Goal: Use online tool/utility: Utilize a website feature to perform a specific function

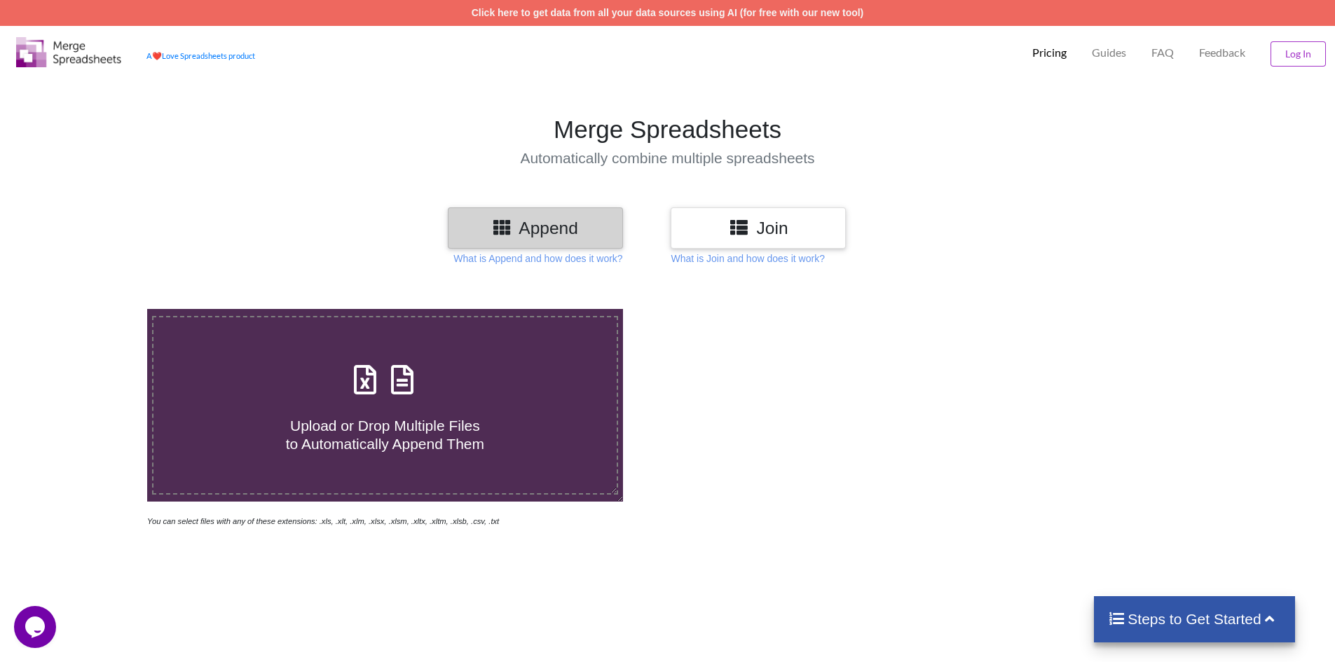
click at [372, 418] on span "Upload or Drop Multiple Files to Automatically Append Them" at bounding box center [385, 435] width 198 height 34
click at [95, 309] on input "Upload or Drop Multiple Files to Automatically Append Them" at bounding box center [95, 309] width 0 height 0
type input "C:\fakepath\ICICI Statement..xlsx"
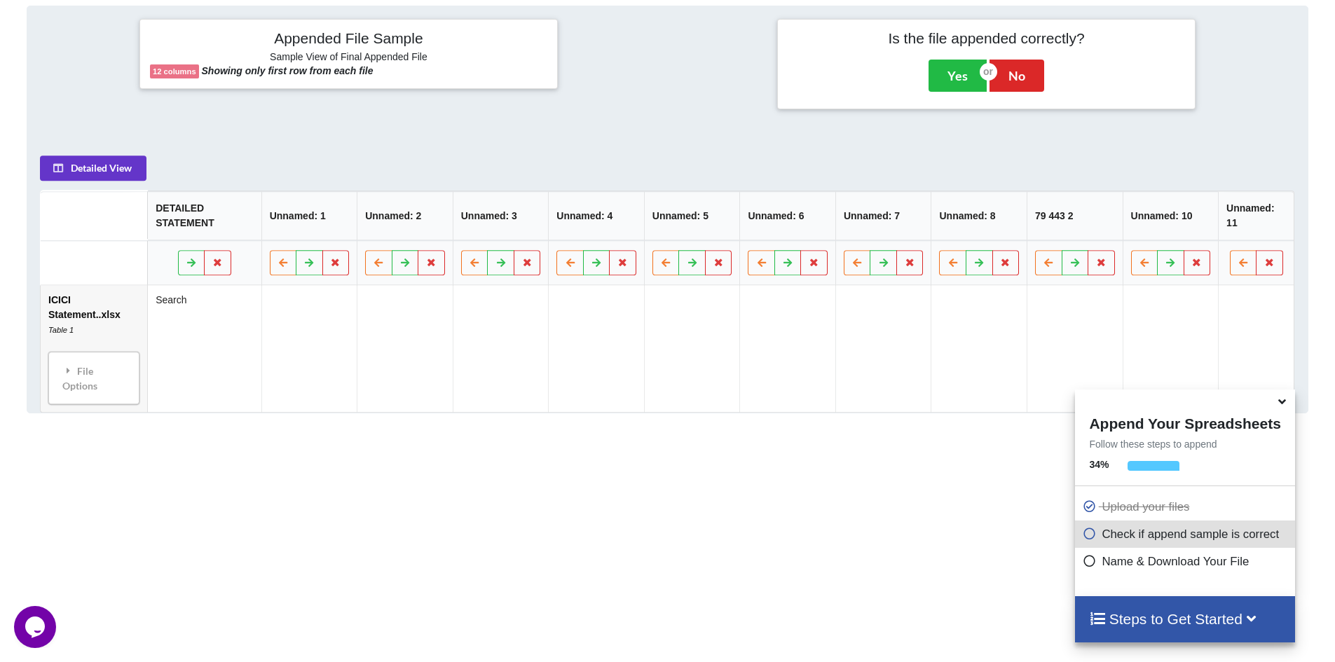
scroll to position [572, 0]
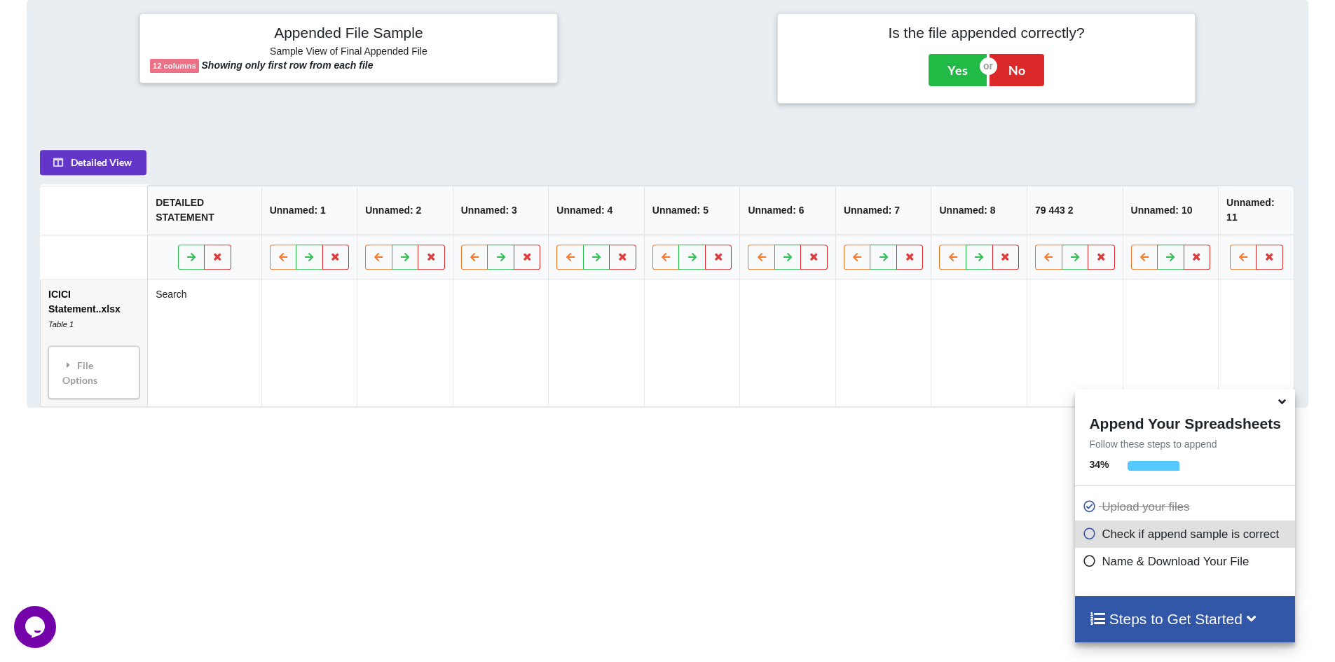
click at [791, 502] on div "Add More Files to Automatically Append with Current You can select files with a…" at bounding box center [667, 172] width 1335 height 928
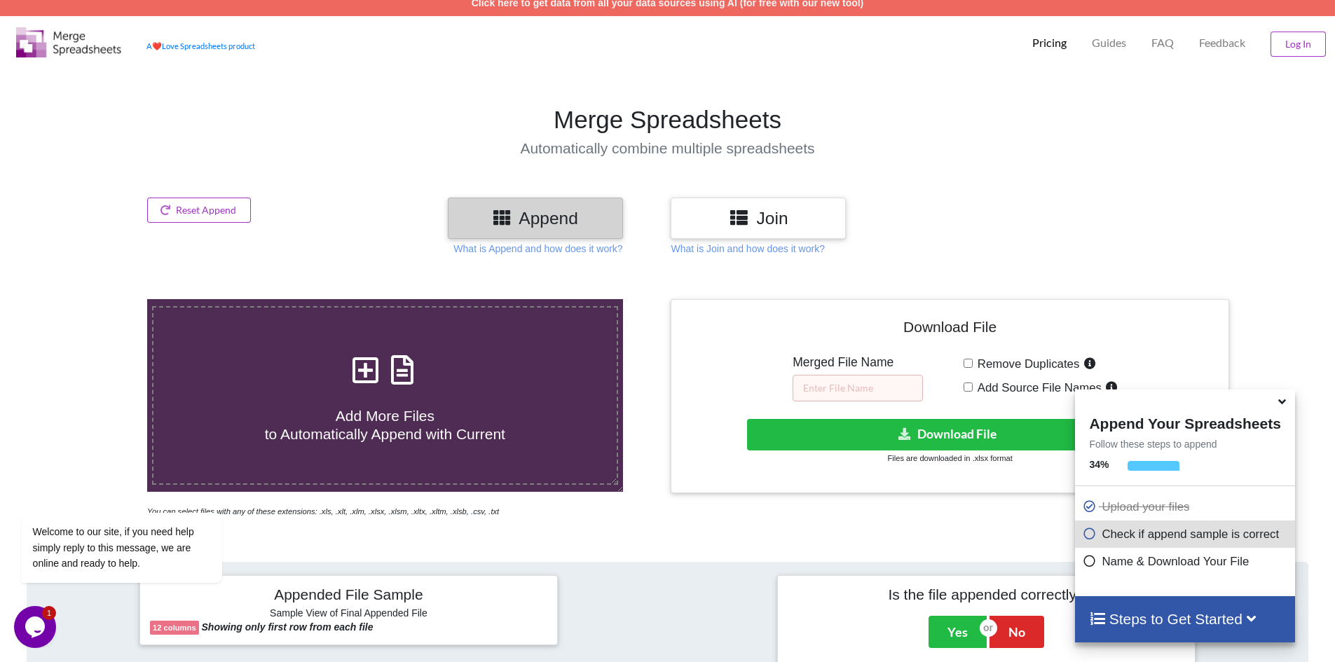
scroll to position [0, 0]
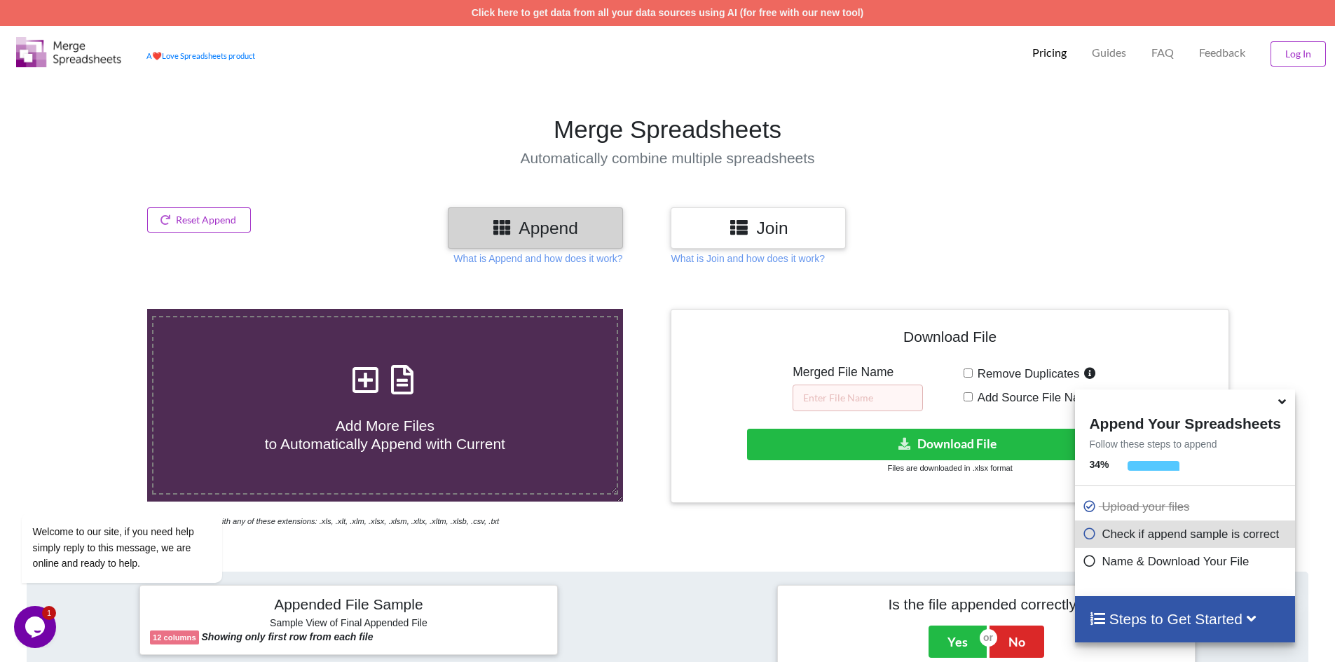
click at [418, 413] on h4 "Add More Files to Automatically Append with Current" at bounding box center [384, 425] width 463 height 53
click at [95, 309] on input "Add More Files to Automatically Append with Current" at bounding box center [95, 309] width 0 height 0
click at [1037, 249] on div "Reset Append Append Join What is Append and how does it work? What is Join and …" at bounding box center [667, 236] width 1335 height 58
click at [212, 219] on button "Reset Append" at bounding box center [199, 219] width 104 height 25
click at [153, 149] on button "Reset Append" at bounding box center [161, 153] width 90 height 25
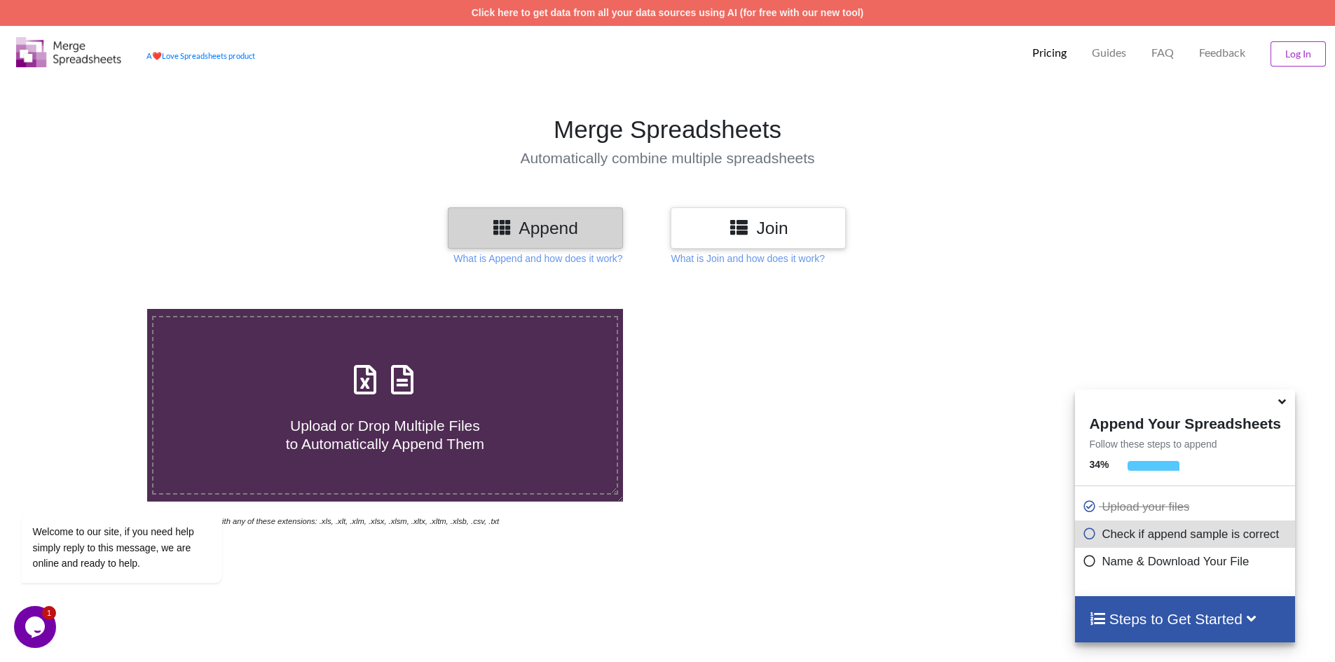
click at [358, 387] on icon at bounding box center [364, 372] width 35 height 29
click at [95, 309] on input "Upload or Drop Multiple Files to Automatically Append Them" at bounding box center [95, 309] width 0 height 0
type input "C:\fakepath\ICICI Statement for merging.xlsx"
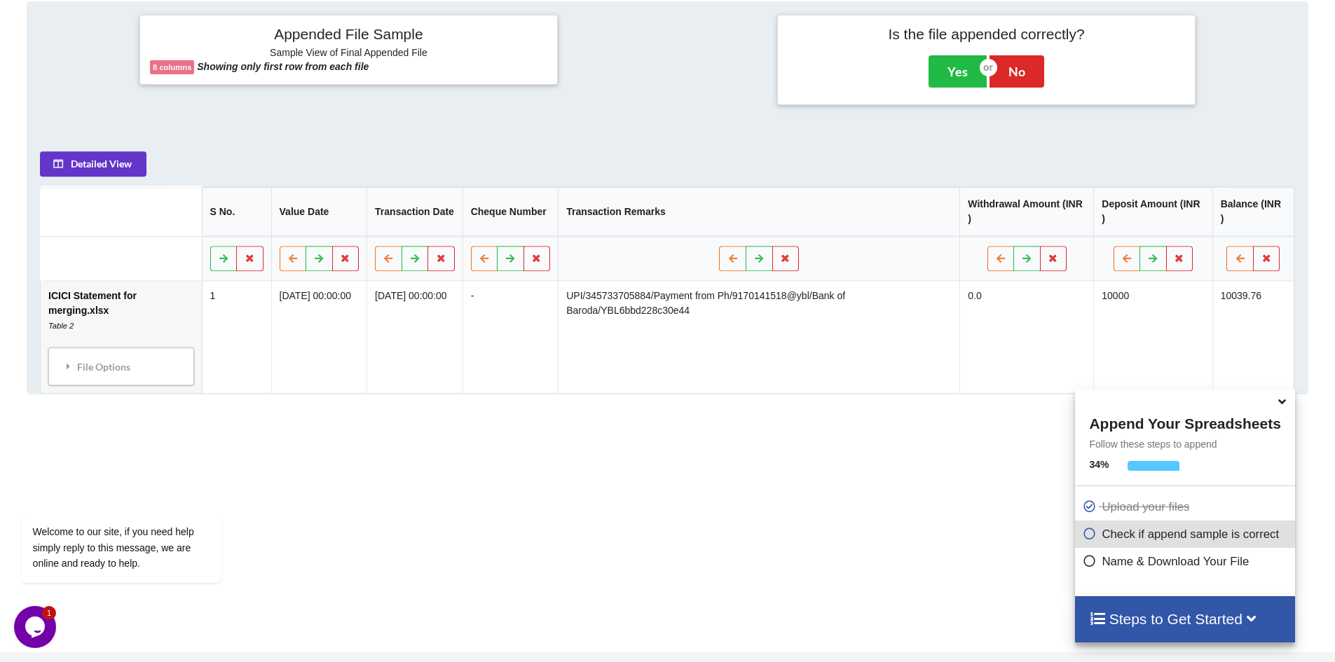
scroll to position [572, 0]
click at [108, 163] on button "Detailed View" at bounding box center [93, 162] width 106 height 25
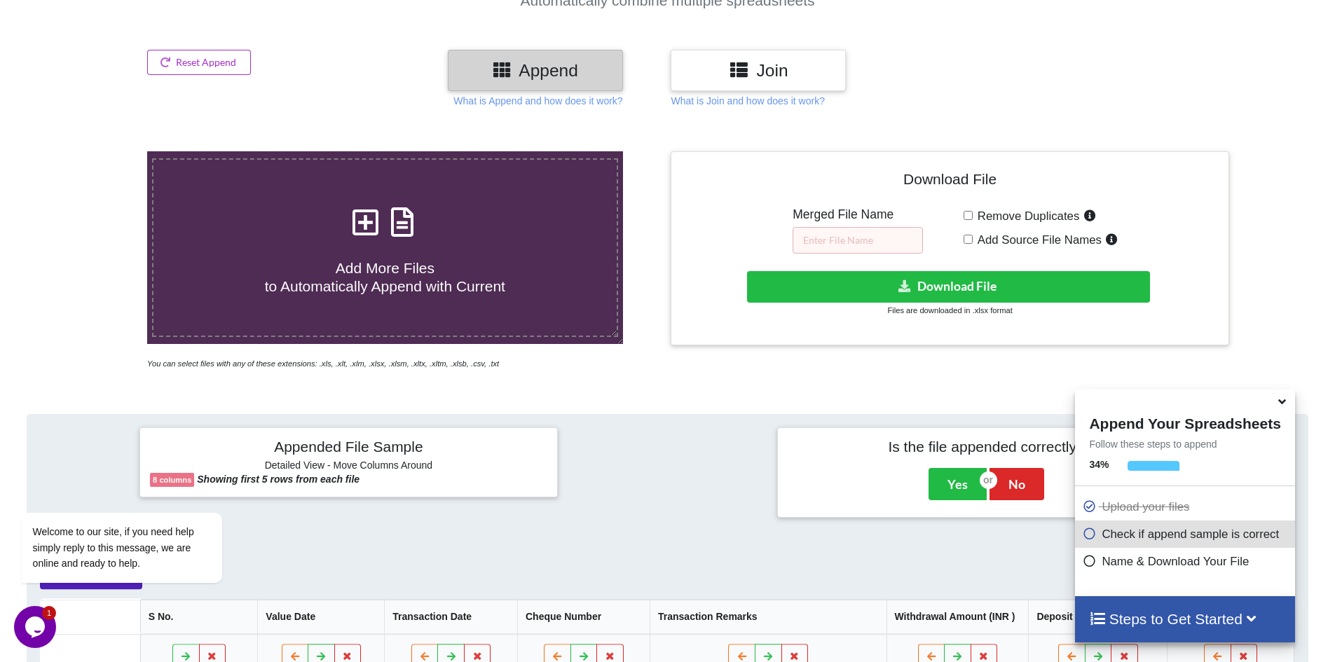
scroll to position [149, 0]
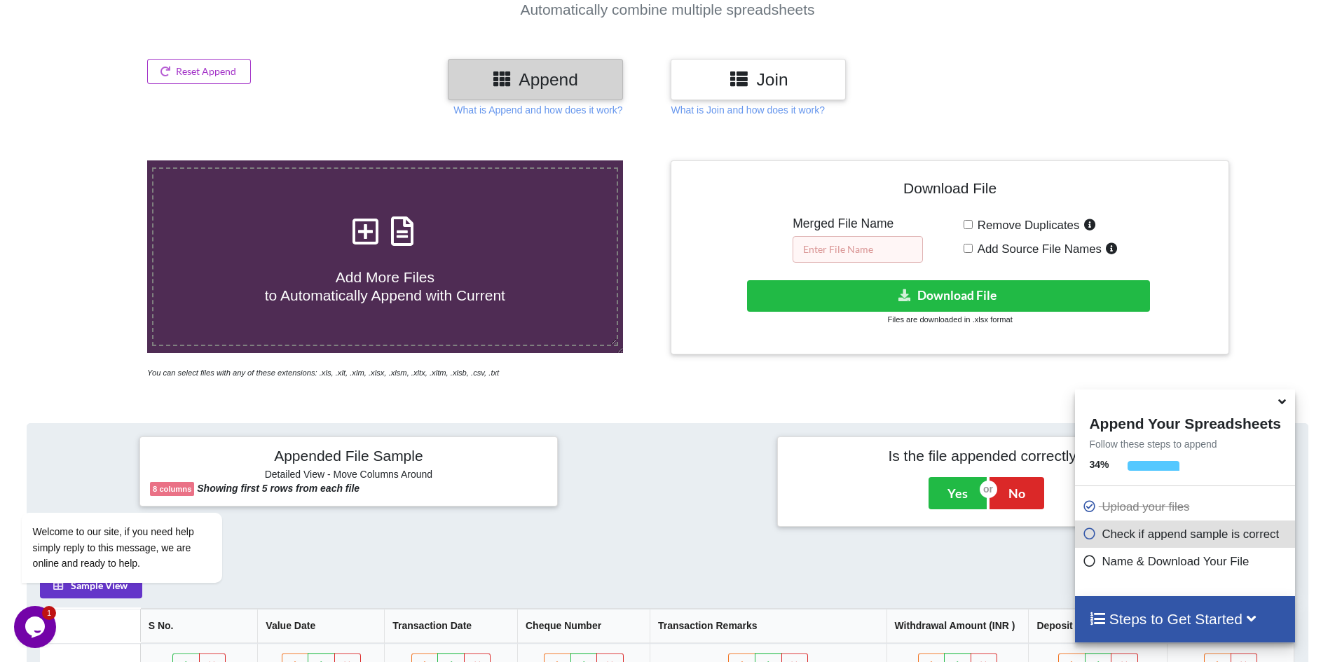
click at [833, 249] on input "text" at bounding box center [857, 249] width 130 height 27
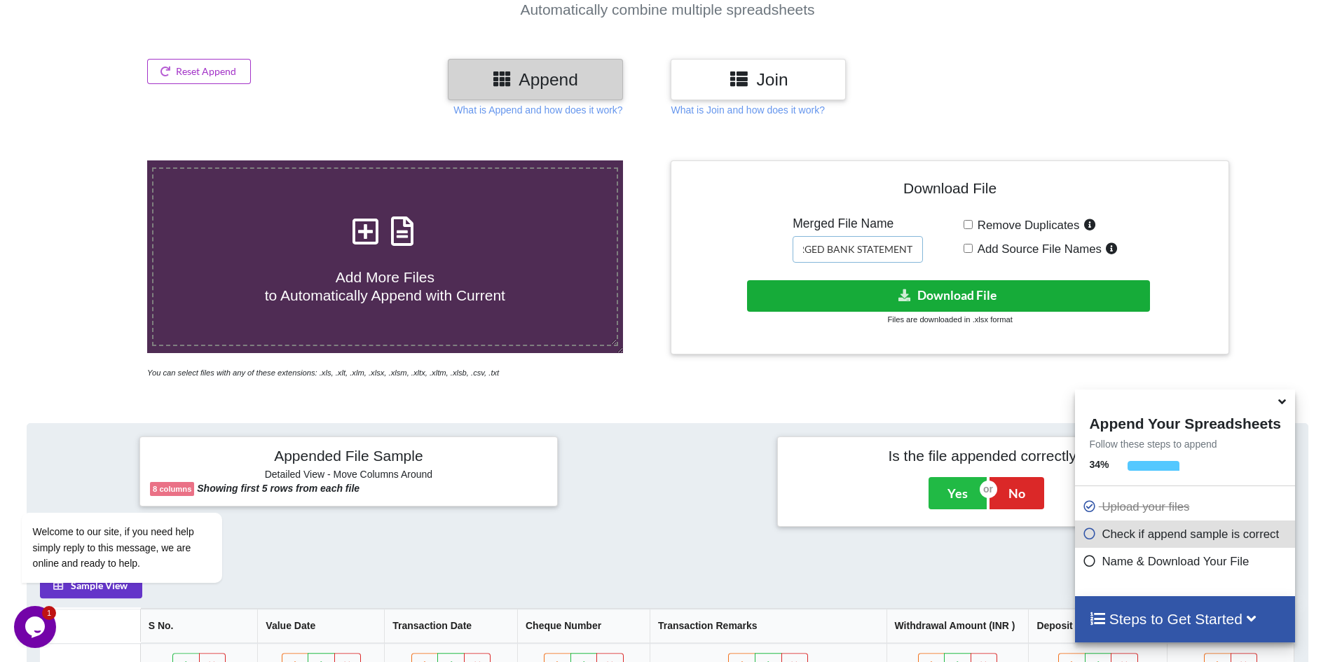
type input "MERGED BANK STATEMENT"
click at [963, 294] on button "Download File" at bounding box center [948, 296] width 403 height 32
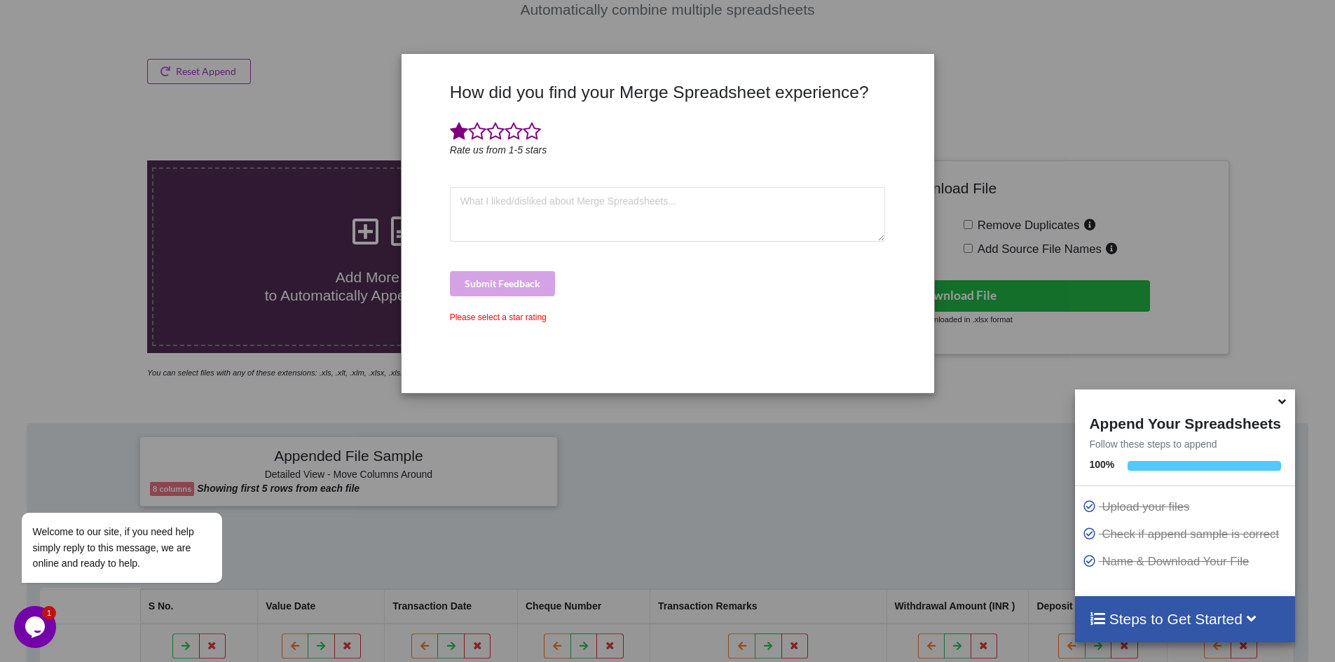
click at [454, 134] on span at bounding box center [459, 132] width 18 height 20
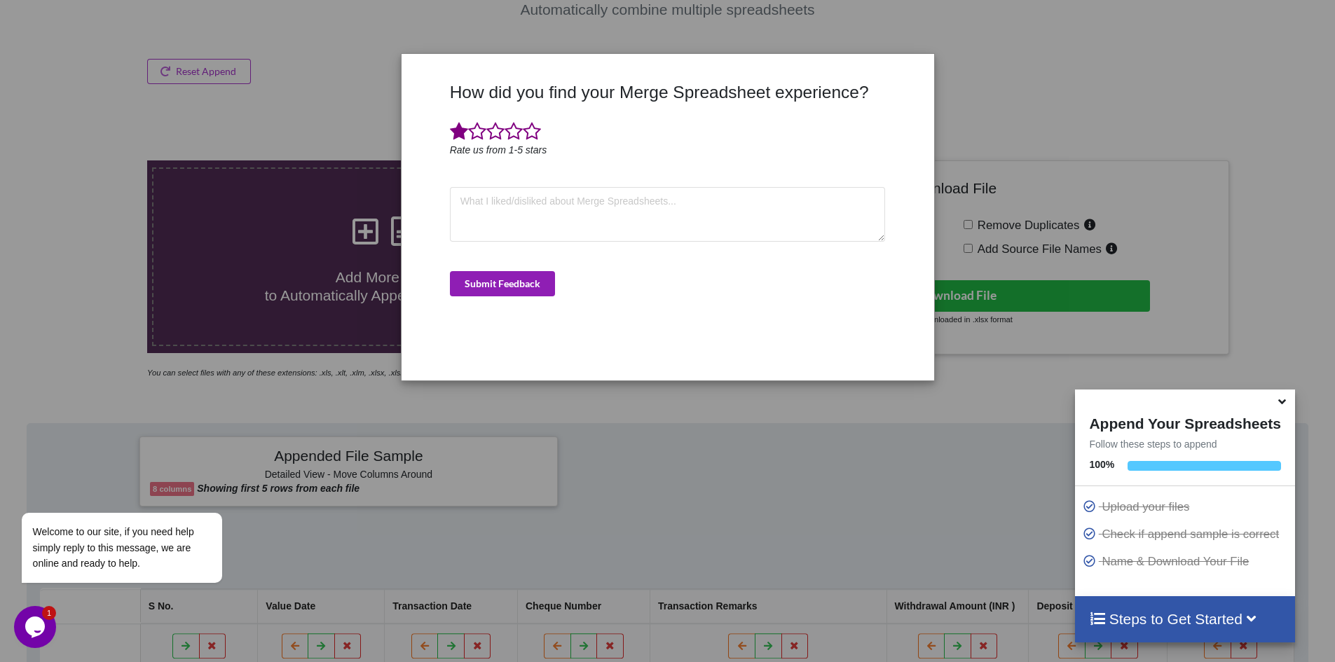
click at [486, 285] on button "Submit Feedback" at bounding box center [502, 283] width 105 height 25
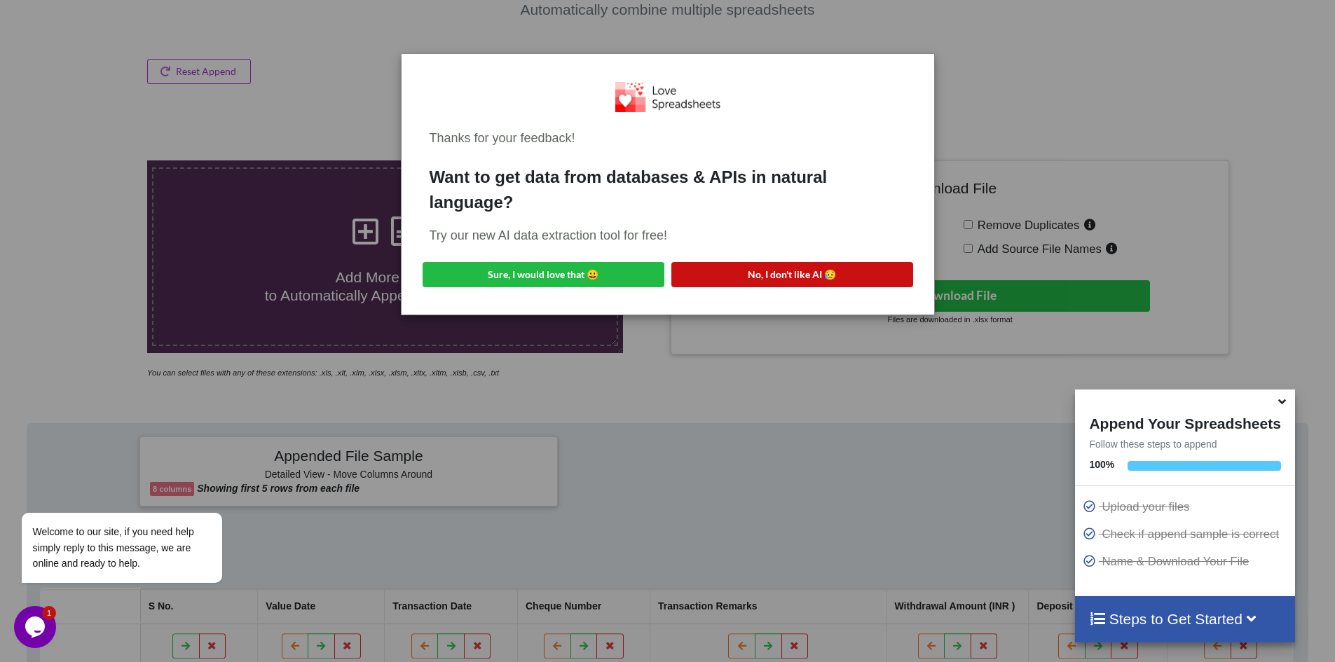
click at [778, 275] on button "No, I don't like AI 😥" at bounding box center [792, 274] width 242 height 25
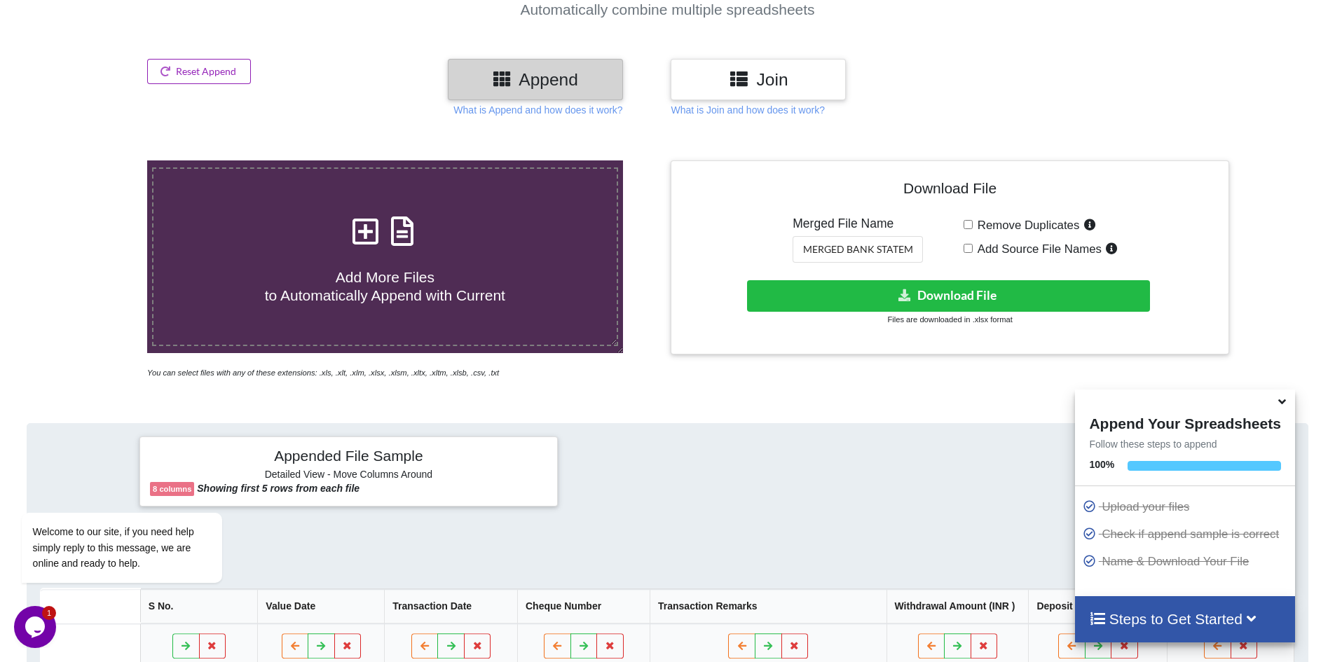
click at [207, 76] on button "Reset Append" at bounding box center [199, 71] width 104 height 25
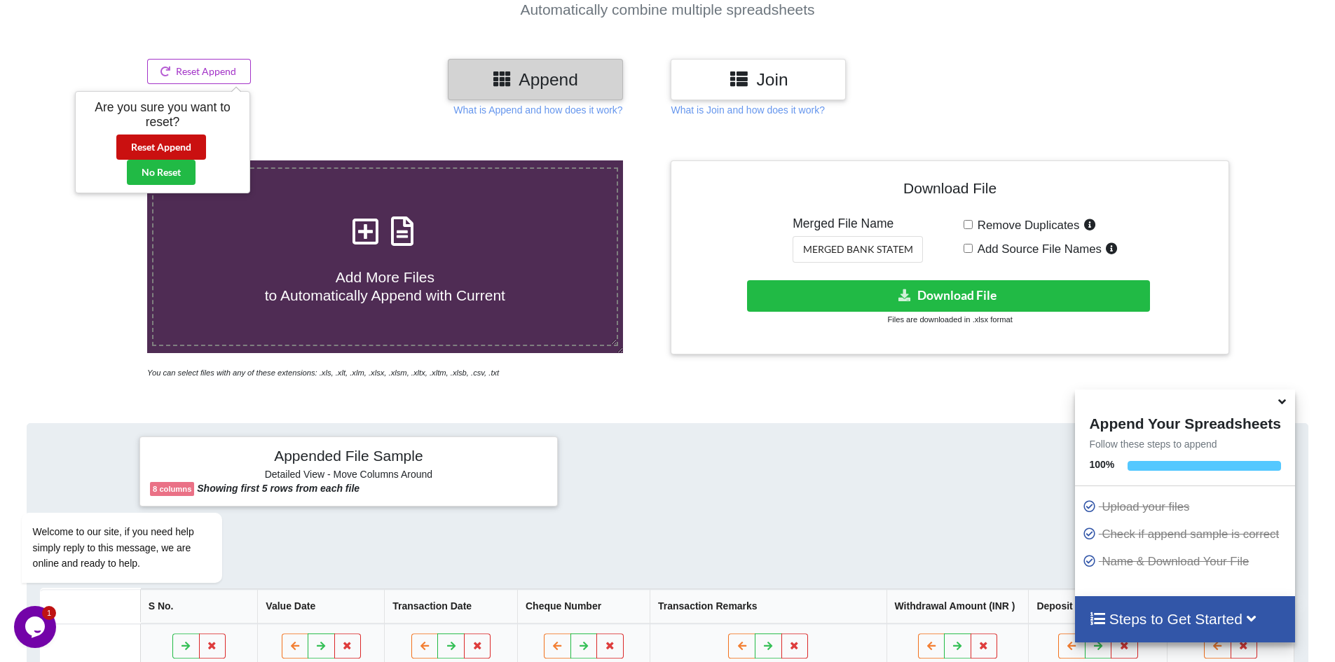
click at [174, 148] on button "Reset Append" at bounding box center [161, 147] width 90 height 25
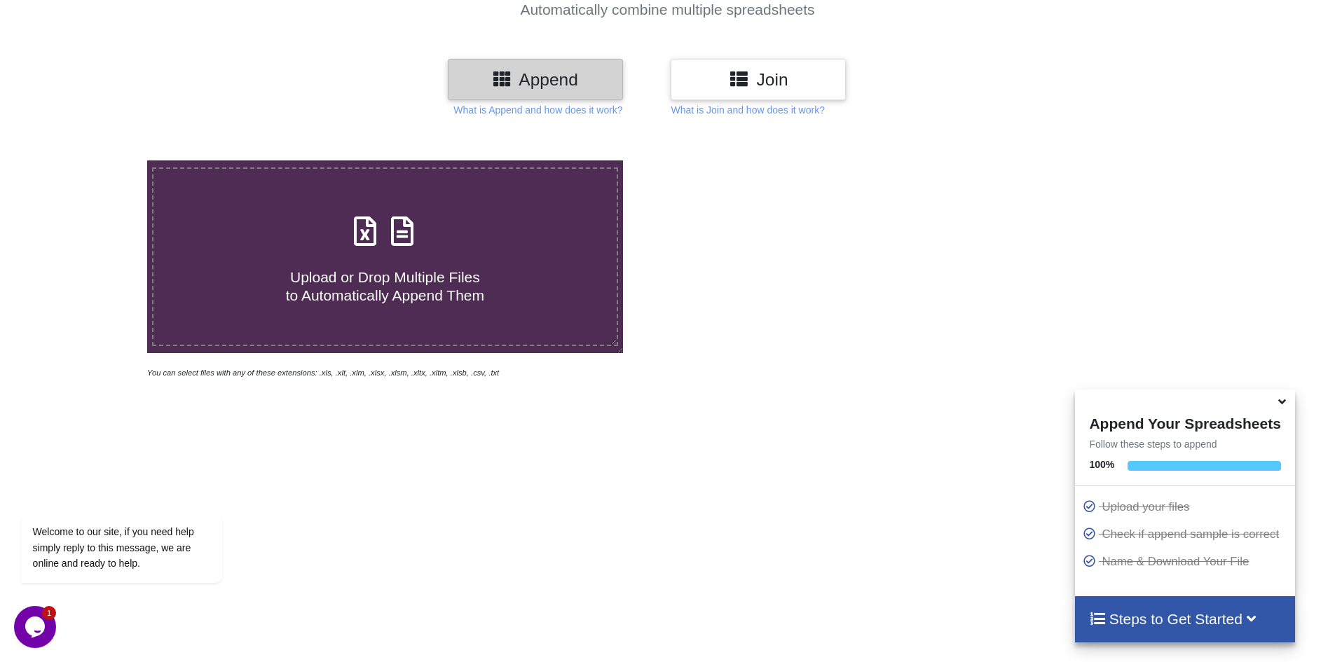
click at [376, 238] on icon at bounding box center [364, 223] width 35 height 29
click at [95, 160] on input "Upload or Drop Multiple Files to Automatically Append Them" at bounding box center [95, 160] width 0 height 0
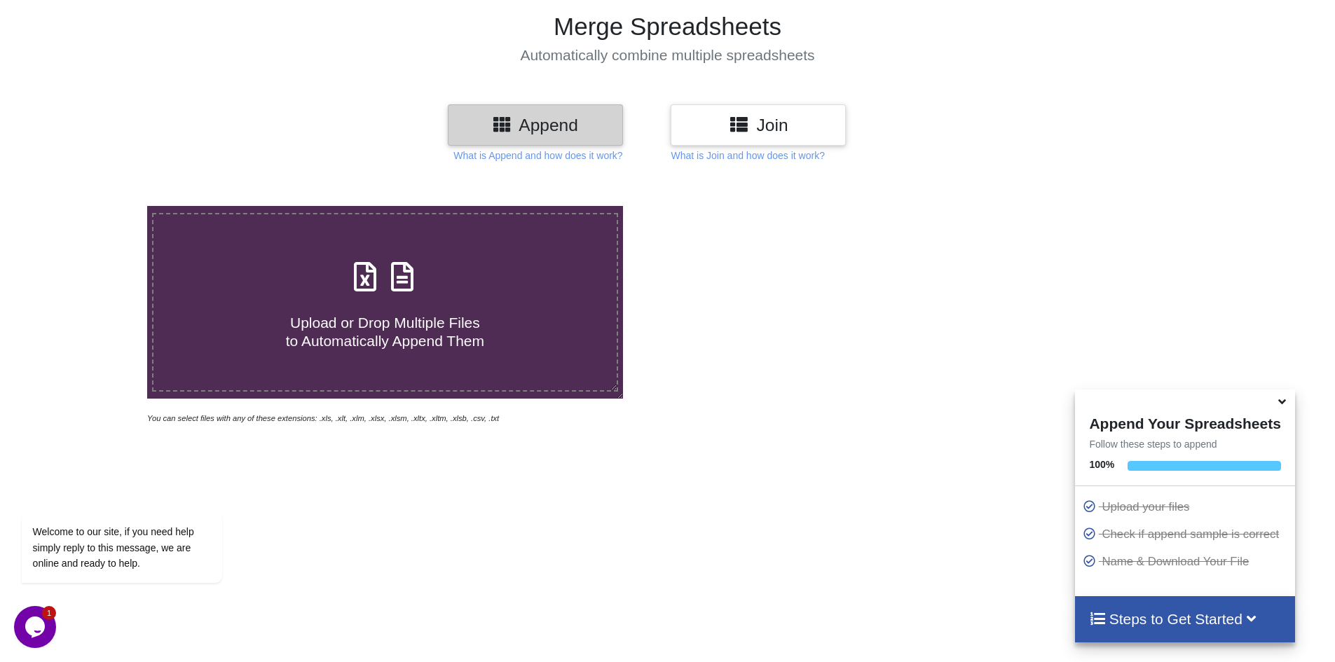
scroll to position [78, 0]
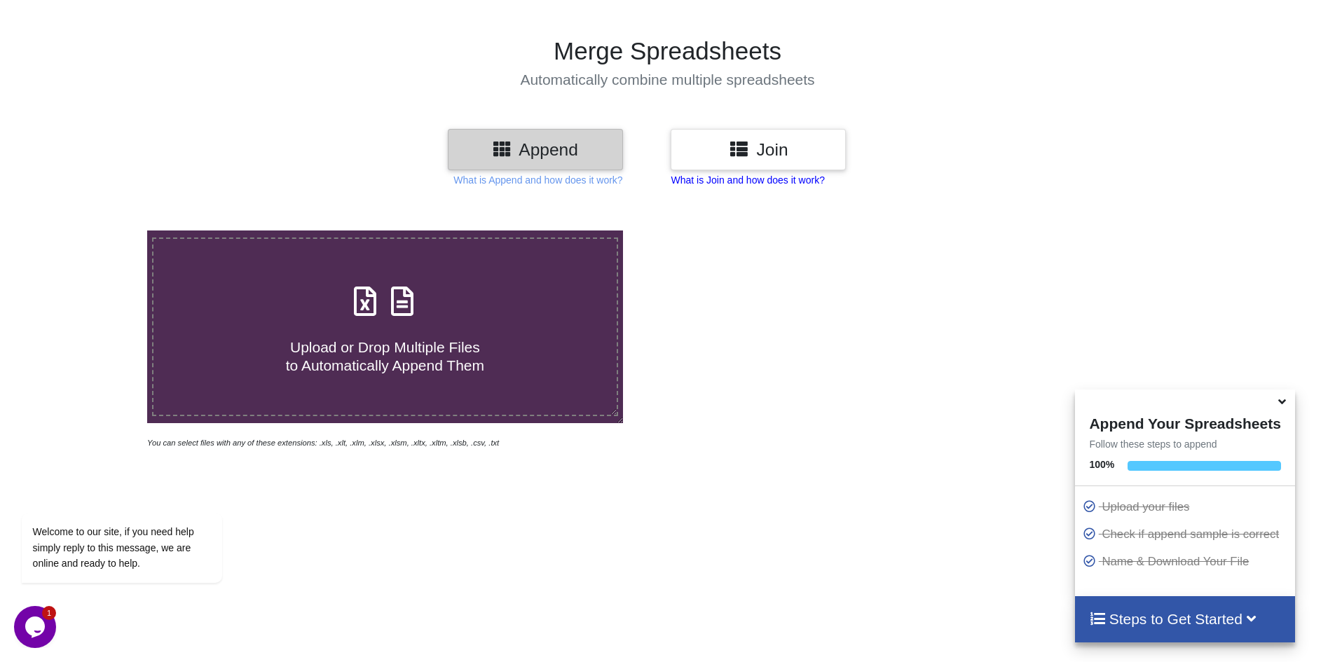
click at [762, 183] on p "What is Join and how does it work?" at bounding box center [746, 180] width 153 height 14
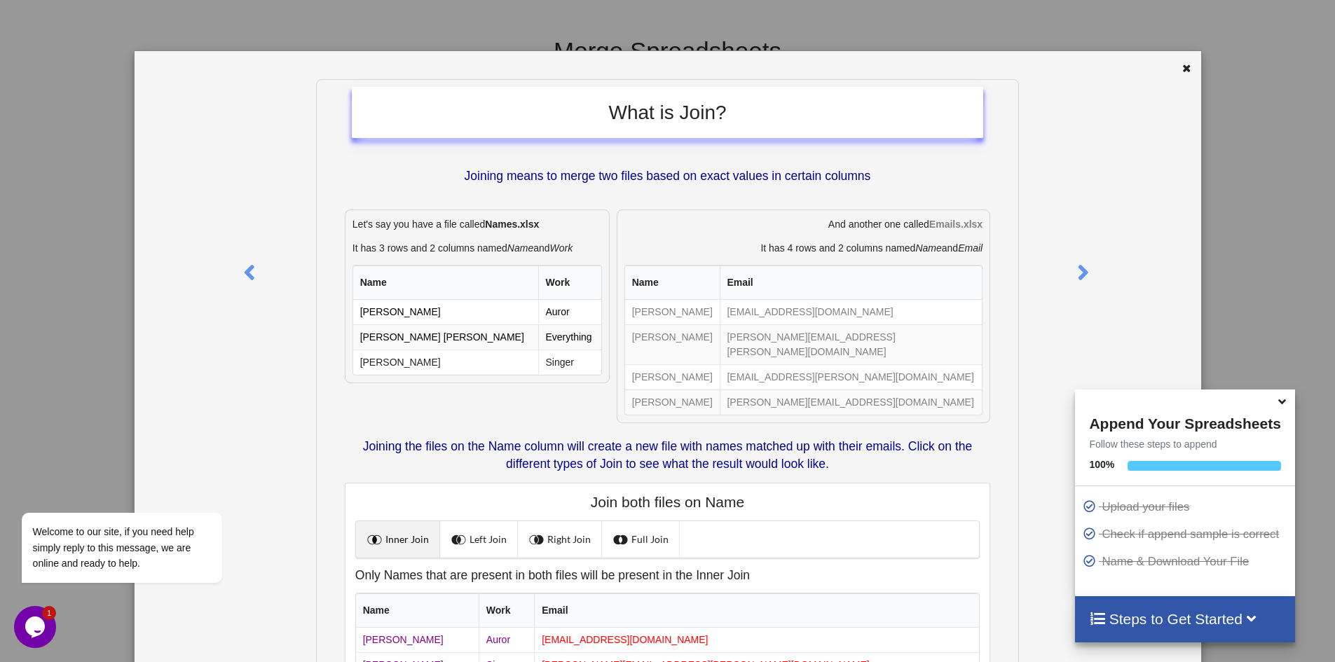
scroll to position [0, 0]
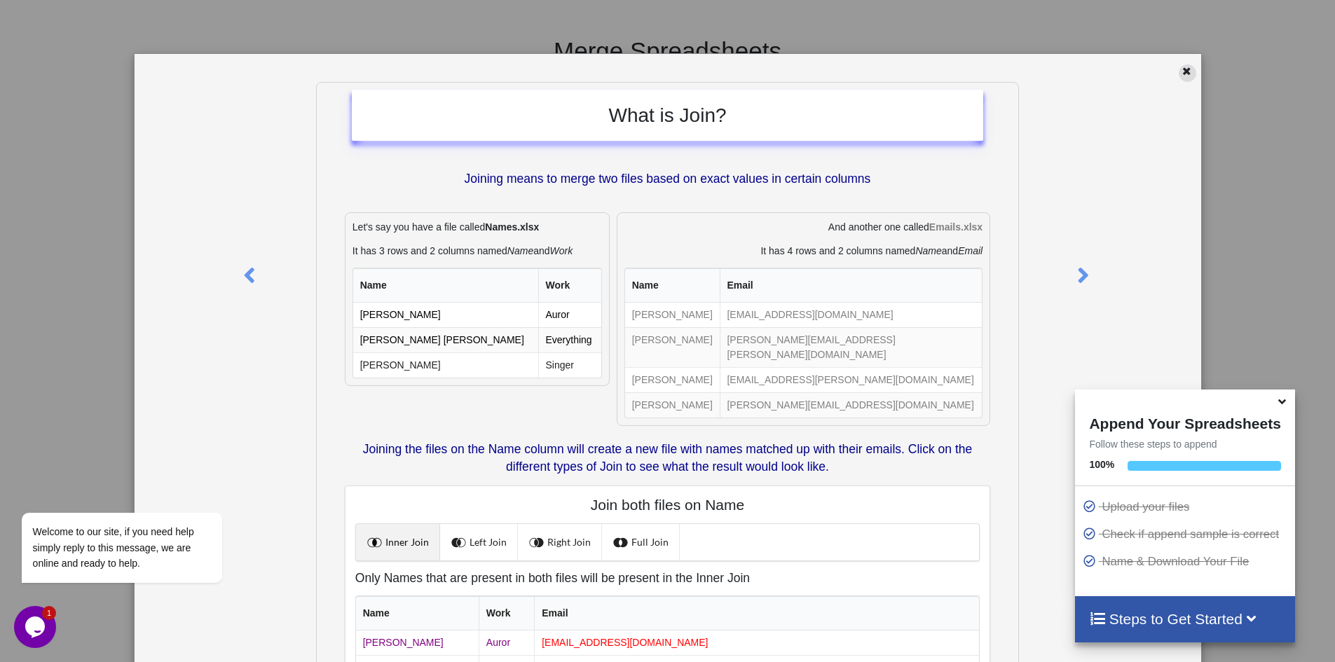
click at [1182, 74] on icon at bounding box center [1186, 69] width 12 height 10
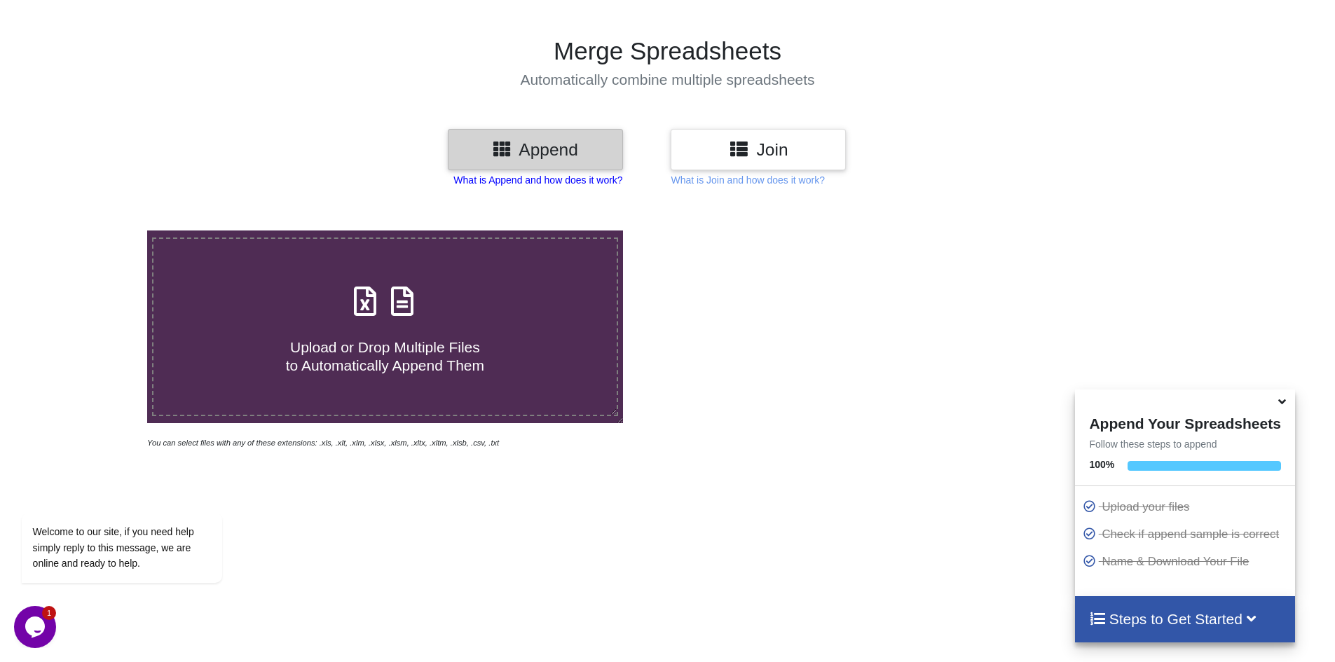
click at [562, 179] on p "What is Append and how does it work?" at bounding box center [537, 180] width 169 height 14
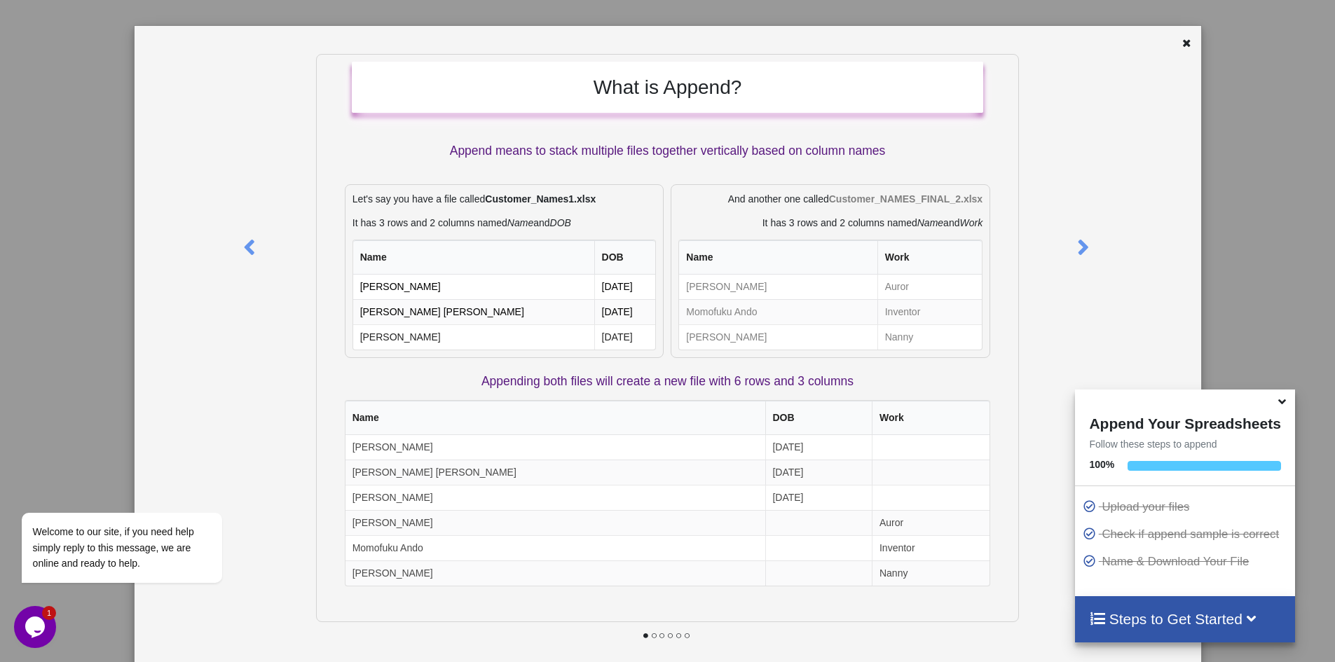
scroll to position [53, 0]
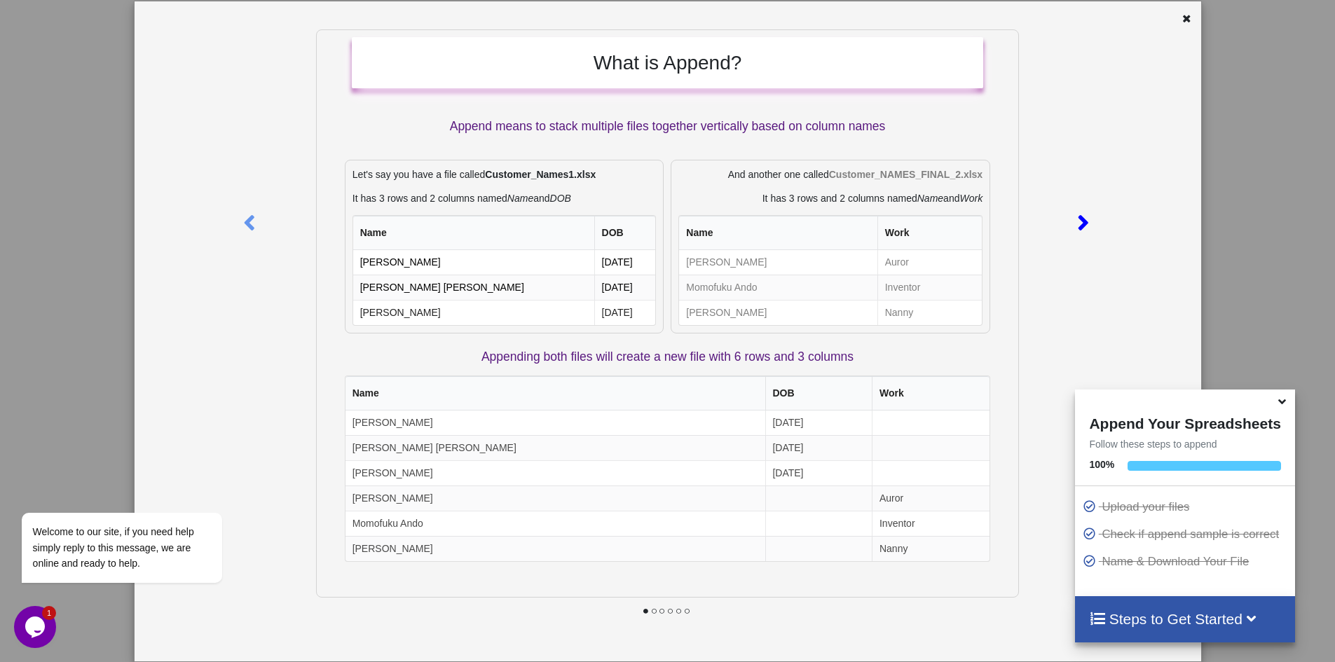
click at [1073, 227] on icon at bounding box center [1082, 217] width 29 height 25
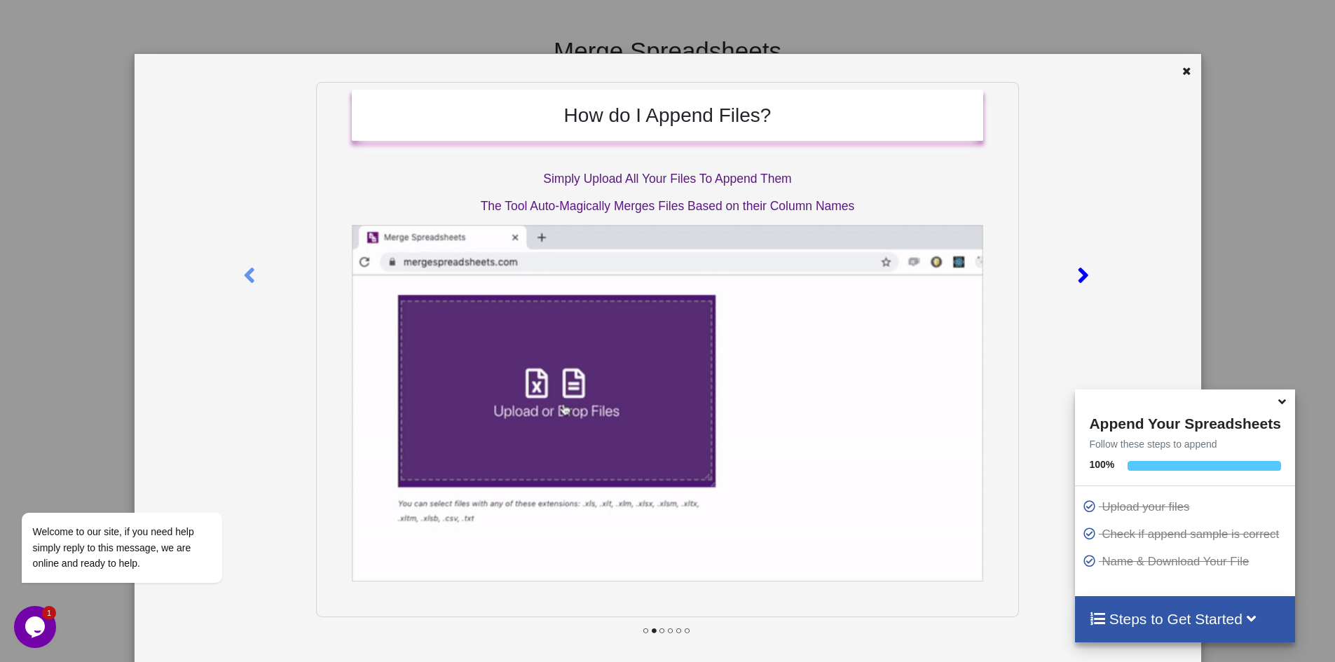
click at [1078, 277] on icon at bounding box center [1082, 269] width 29 height 25
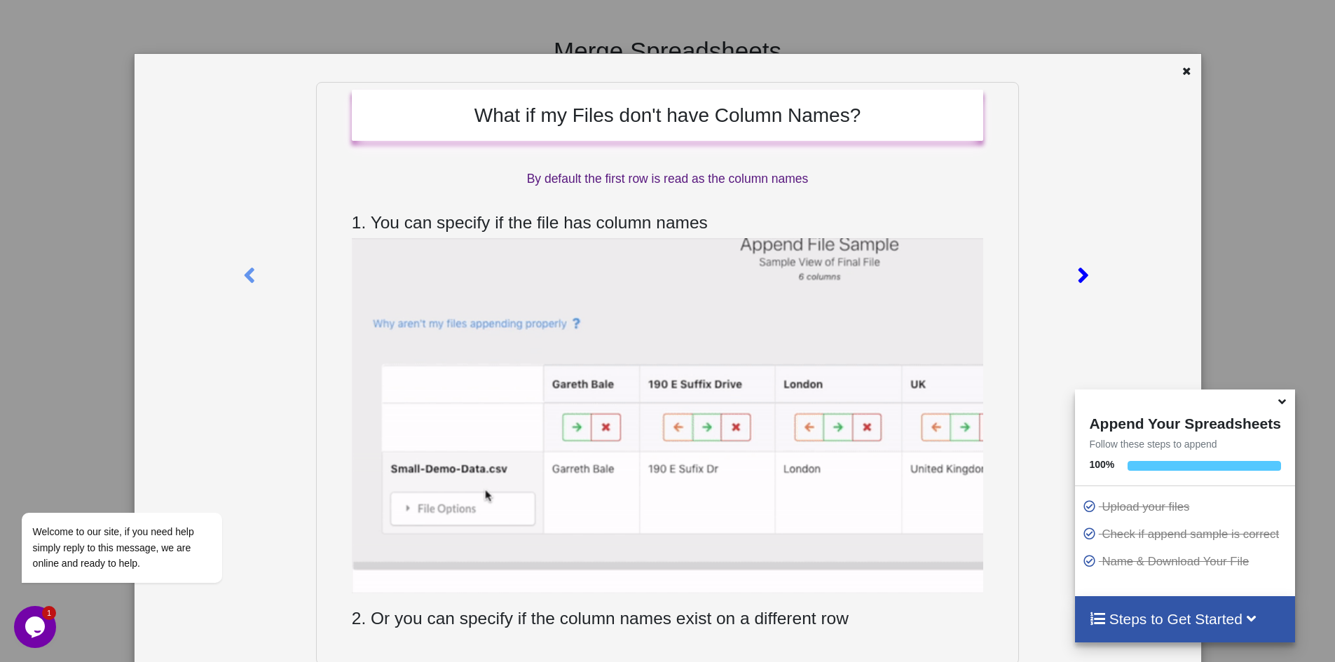
click at [1078, 277] on icon at bounding box center [1082, 269] width 29 height 25
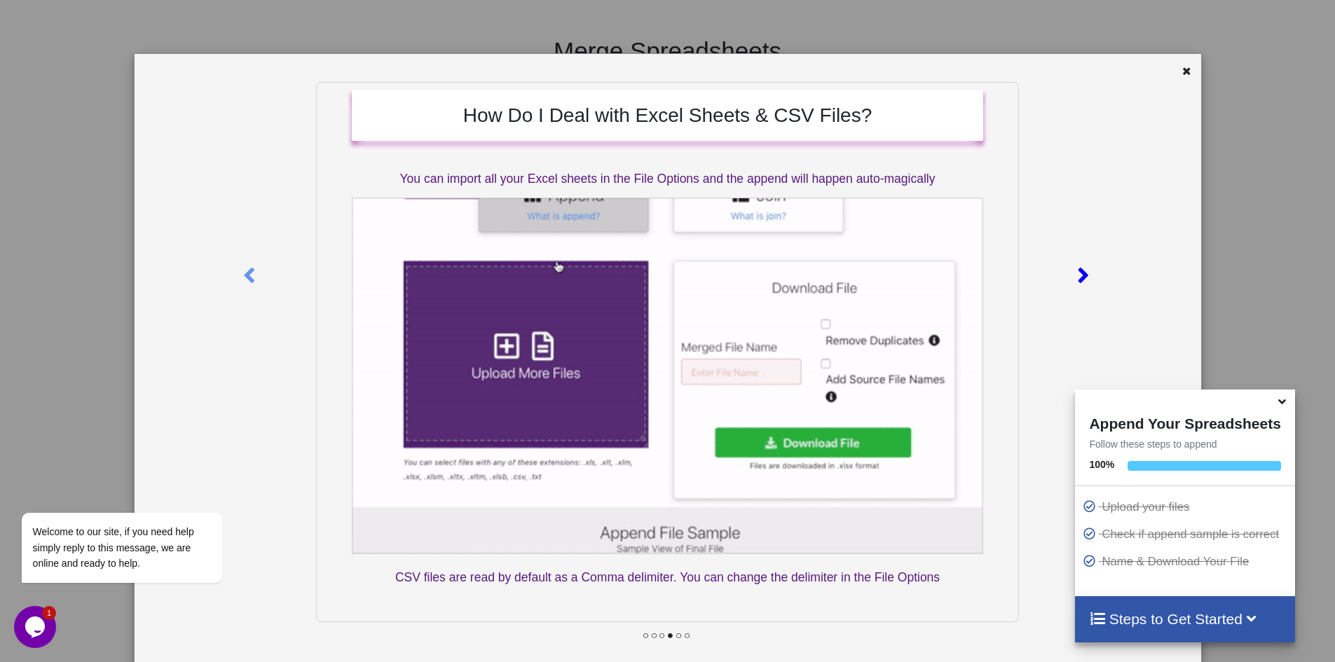
click at [1078, 277] on icon at bounding box center [1082, 269] width 29 height 25
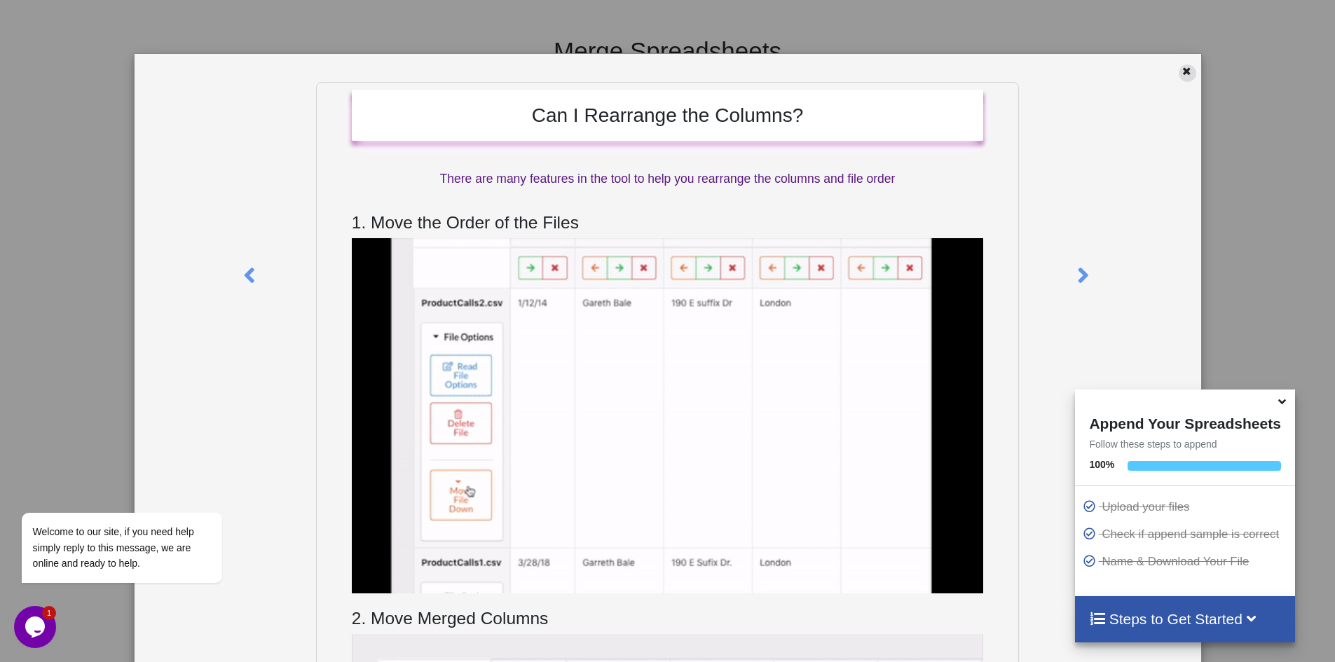
click at [1180, 71] on icon at bounding box center [1186, 69] width 12 height 10
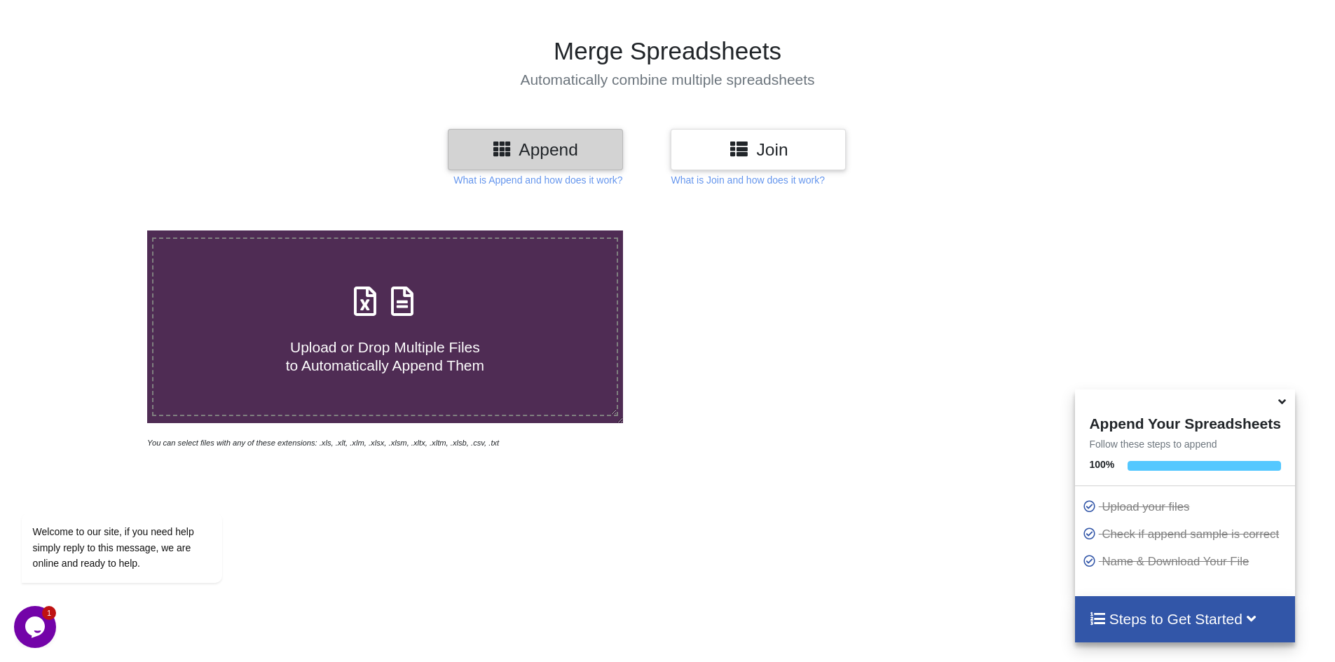
click at [397, 340] on span "Upload or Drop Multiple Files to Automatically Append Them" at bounding box center [385, 356] width 198 height 34
click at [95, 230] on input "Upload or Drop Multiple Files to Automatically Append Them" at bounding box center [95, 230] width 0 height 0
